Goal: Transaction & Acquisition: Download file/media

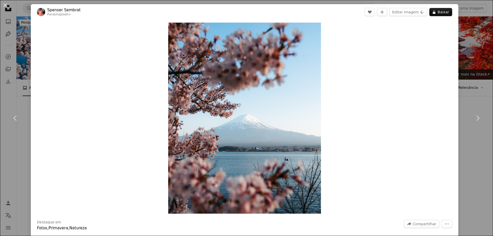
scroll to position [331, 0]
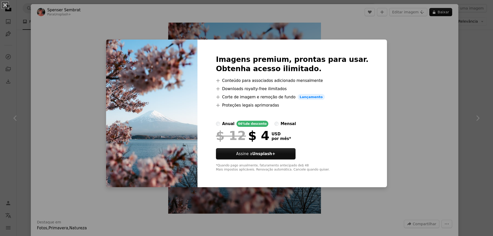
click at [471, 100] on div "An X shape Imagens premium, prontas para usar. Obtenha acesso ilimitado. A plus…" at bounding box center [246, 118] width 493 height 236
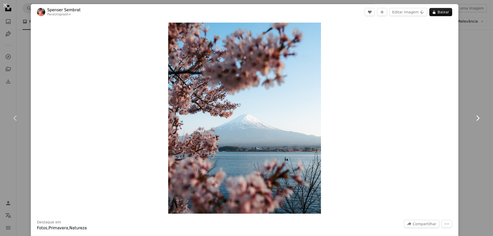
click at [468, 101] on link "Chevron right" at bounding box center [477, 117] width 31 height 49
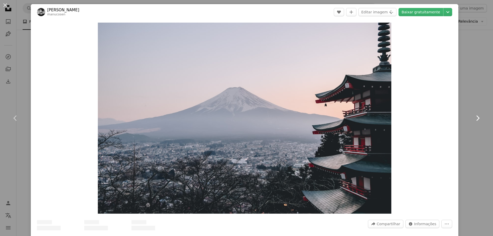
click at [463, 95] on link "Chevron right" at bounding box center [477, 117] width 31 height 49
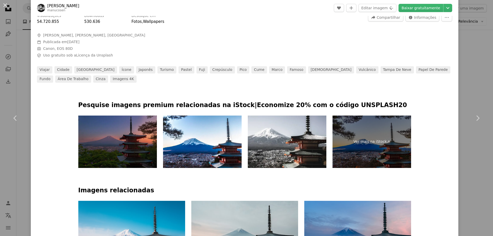
drag, startPoint x: 489, startPoint y: 72, endPoint x: 482, endPoint y: 26, distance: 46.4
click at [482, 26] on html "Unsplash logo Página inicial da Unsplash A photo Pen Tool A compass A stack of …" at bounding box center [246, 225] width 493 height 1112
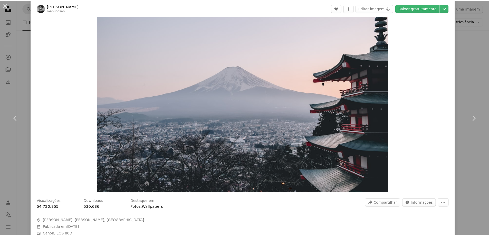
scroll to position [0, 0]
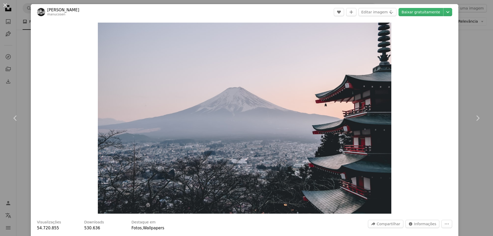
click at [465, 61] on div "An X shape Chevron left Chevron right [PERSON_NAME] manucosen A heart A plus si…" at bounding box center [246, 118] width 493 height 236
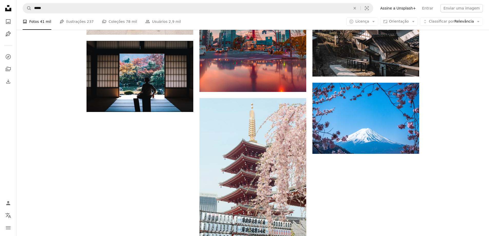
scroll to position [673, 0]
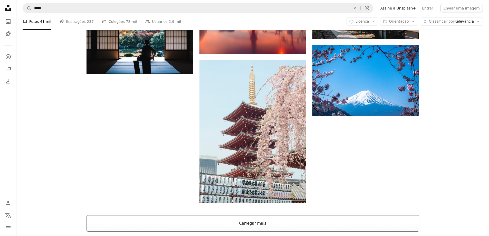
click at [260, 224] on button "Carregar mais" at bounding box center [252, 223] width 332 height 16
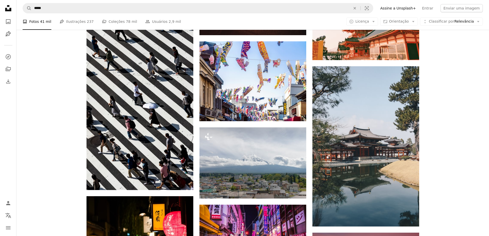
scroll to position [6949, 0]
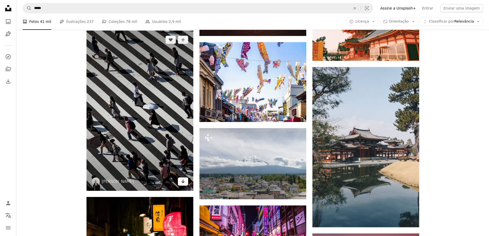
click at [181, 181] on icon "Arrow pointing down" at bounding box center [183, 181] width 4 height 6
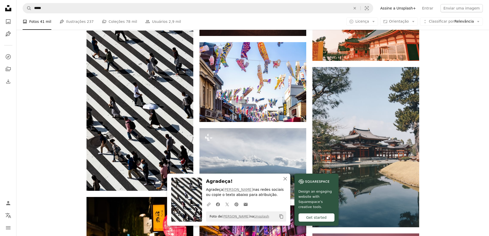
click at [286, 178] on icon "An X shape" at bounding box center [285, 178] width 6 height 6
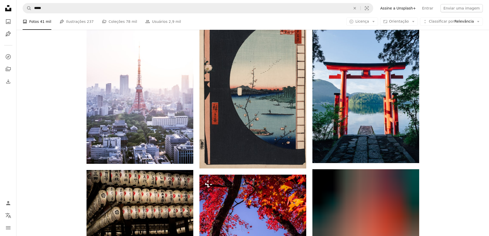
scroll to position [8268, 0]
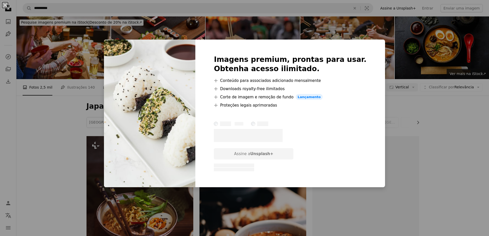
scroll to position [215, 0]
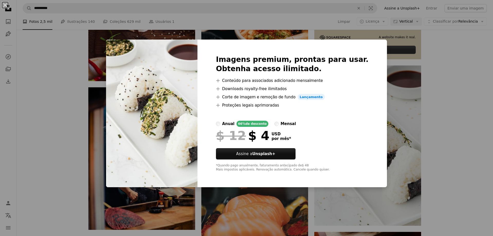
click at [452, 123] on div "An X shape Imagens premium, prontas para usar. Obtenha acesso ilimitado. A plus…" at bounding box center [246, 118] width 493 height 236
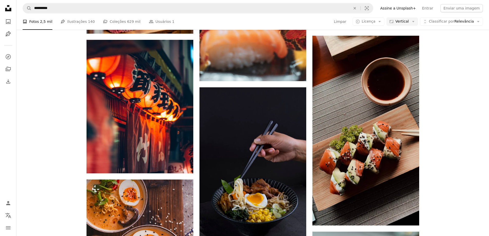
scroll to position [421, 0]
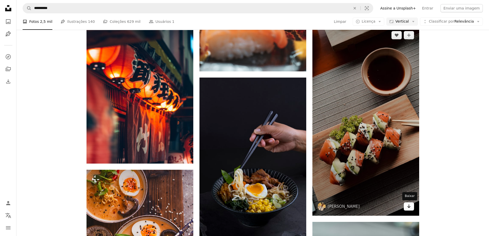
click at [411, 209] on link "Arrow pointing down" at bounding box center [409, 206] width 10 height 8
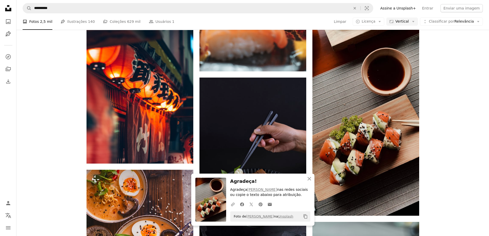
drag, startPoint x: 285, startPoint y: 194, endPoint x: 231, endPoint y: 187, distance: 55.1
click at [231, 187] on div "Agradeça! Agradeça Derek Duran nas redes sociais ou copie o texto abaixo para a…" at bounding box center [270, 200] width 80 height 44
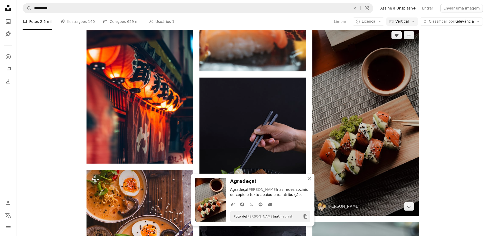
copy p "Agradeça Derek Duran nas redes sociais ou copie o texto abaixo para atribuição."
click at [408, 207] on icon "Baixar" at bounding box center [408, 206] width 3 height 4
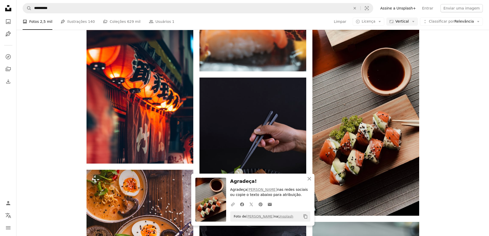
click at [311, 176] on icon "An X shape" at bounding box center [309, 178] width 6 height 6
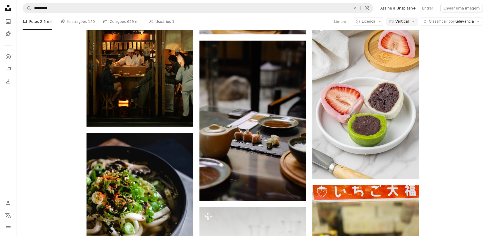
scroll to position [780, 0]
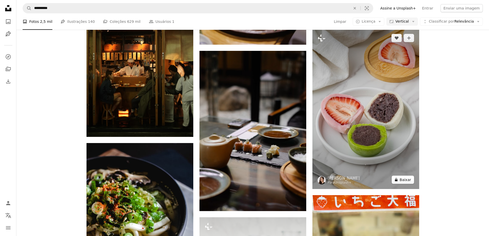
click at [405, 182] on button "A lock Baixar" at bounding box center [402, 179] width 22 height 8
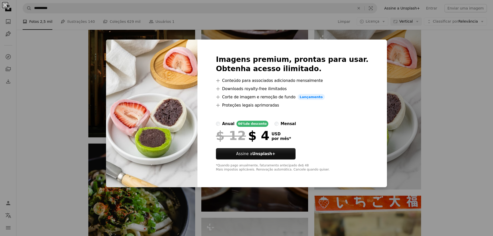
click at [420, 155] on div "An X shape Imagens premium, prontas para usar. Obtenha acesso ilimitado. A plus…" at bounding box center [246, 118] width 493 height 236
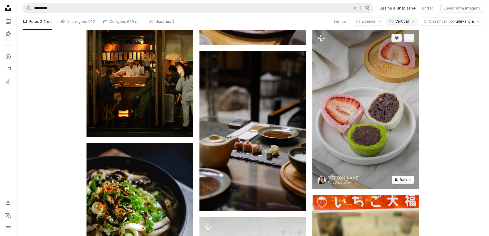
click at [407, 182] on button "A lock Baixar" at bounding box center [402, 179] width 22 height 8
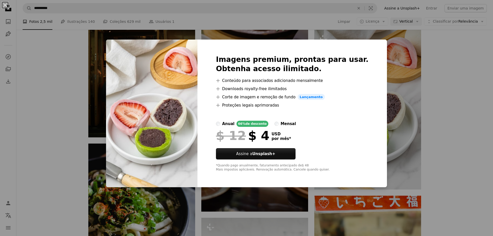
click at [434, 131] on div "An X shape Imagens premium, prontas para usar. Obtenha acesso ilimitado. A plus…" at bounding box center [246, 118] width 493 height 236
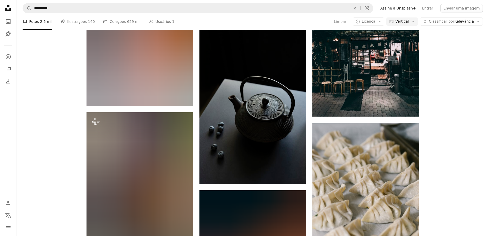
scroll to position [1621, 0]
